Goal: Check status: Check status

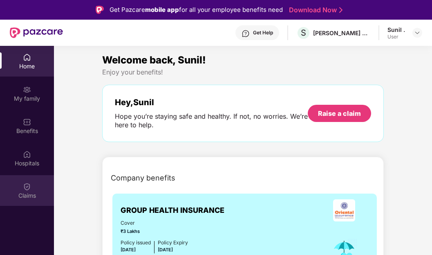
click at [28, 185] on img at bounding box center [27, 186] width 8 height 8
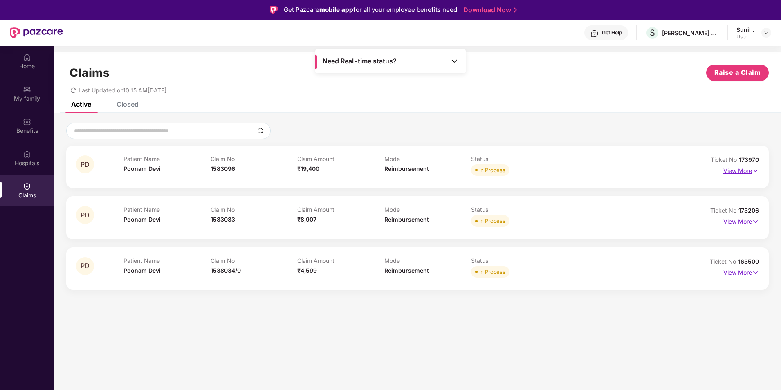
click at [432, 170] on p "View More" at bounding box center [741, 169] width 36 height 11
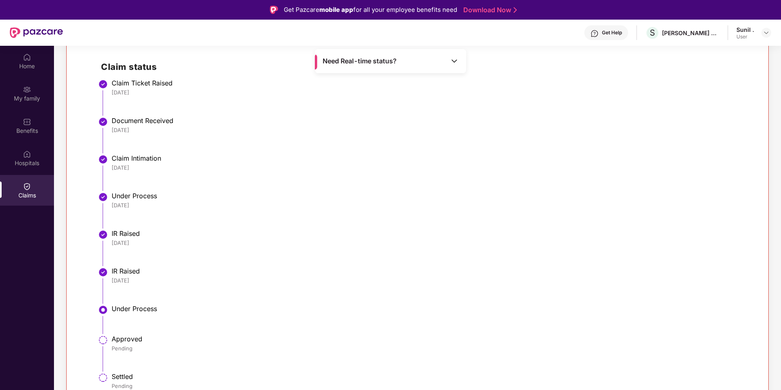
scroll to position [284, 0]
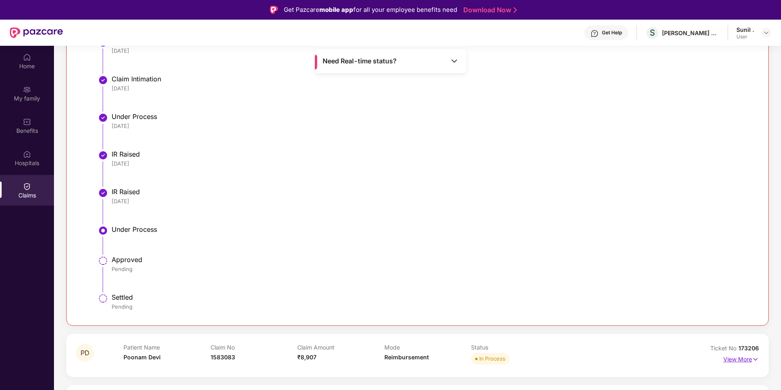
click at [432, 254] on p "View More" at bounding box center [741, 358] width 36 height 11
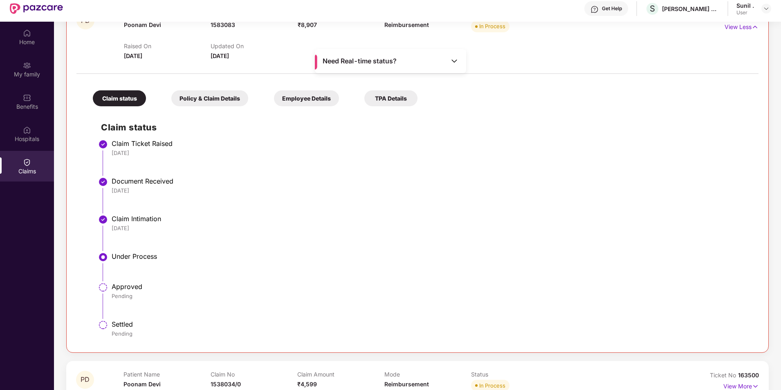
scroll to position [46, 0]
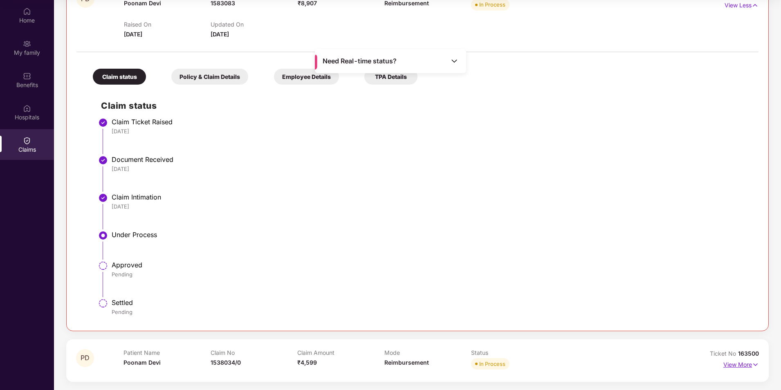
click at [432, 254] on p "View More" at bounding box center [741, 363] width 36 height 11
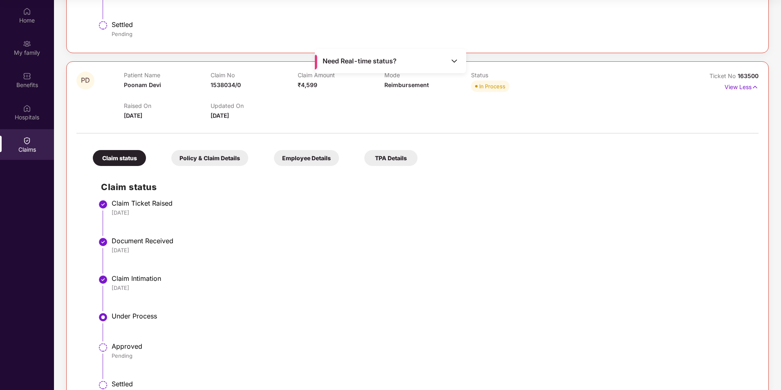
scroll to position [901, 0]
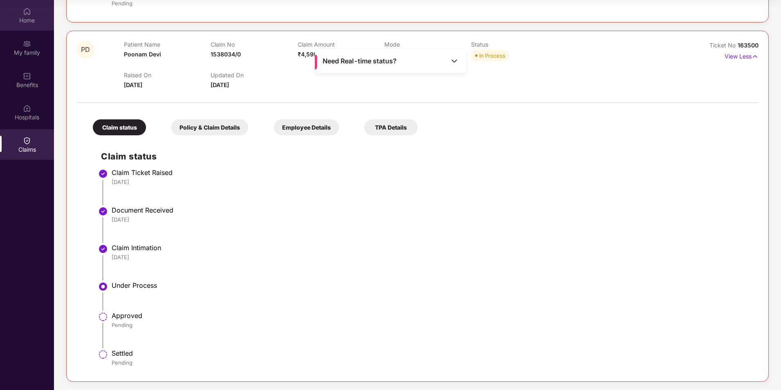
click at [24, 18] on div "Home" at bounding box center [27, 20] width 54 height 8
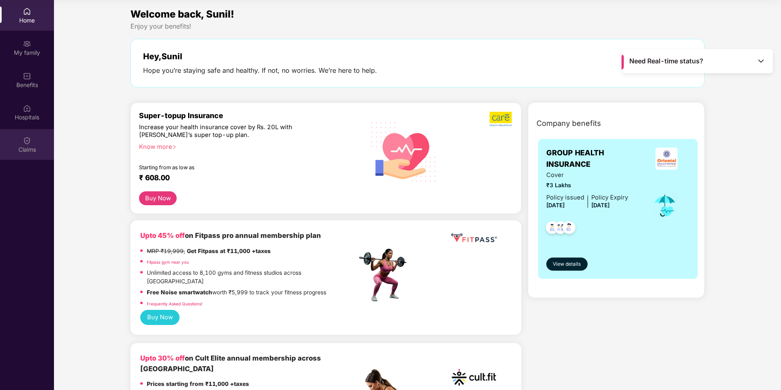
click at [27, 142] on img at bounding box center [27, 141] width 8 height 8
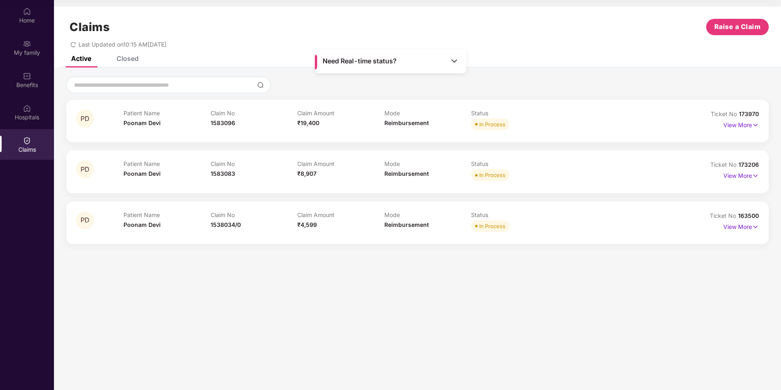
click at [132, 60] on div "Closed" at bounding box center [128, 58] width 22 height 8
